Goal: Task Accomplishment & Management: Use online tool/utility

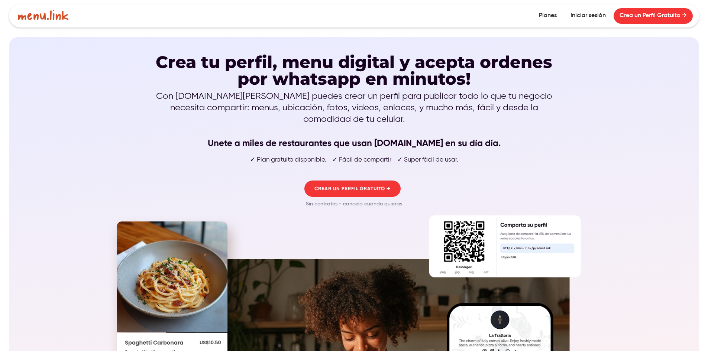
click at [577, 15] on link "Iniciar sesión" at bounding box center [587, 16] width 47 height 16
